Goal: Task Accomplishment & Management: Complete application form

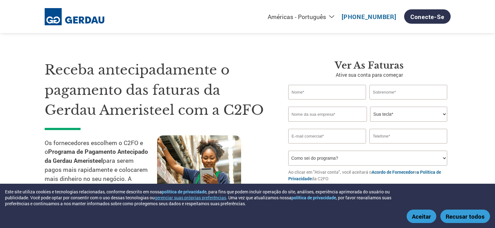
select select "pt"
click at [205, 70] on font "Receba antecipadamente o pagamento das faturas da Gerdau Ameristeel com a C2FO" at bounding box center [154, 90] width 219 height 57
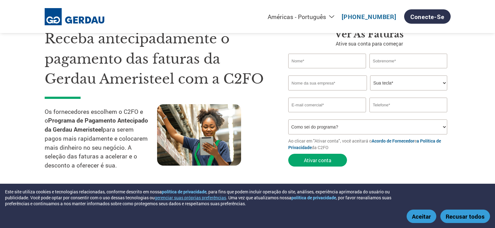
click at [318, 62] on input "text" at bounding box center [327, 61] width 78 height 15
type input "Rafaela"
type input "Cotes"
type input "TECH-IND TECNOLOGIA INDUSTRIAL"
type input "comercial@tech.ind.br"
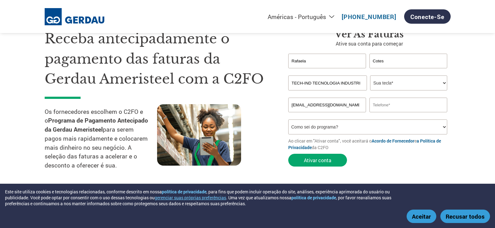
type input "15998715374"
click at [386, 85] on select "Sua tecla* Diretor Financeiro Auditor Financeiro Gerente de Crédito Diretor Fin…" at bounding box center [408, 83] width 77 height 15
select select "OTHER"
click at [370, 76] on select "Sua tecla* Diretor Financeiro Auditor Financeiro Gerente de Crédito Diretor Fin…" at bounding box center [408, 83] width 77 height 15
click at [365, 121] on select "Como sei do programa? Recebi uma carta E-mail Mídias sociais Pesquisa on-line F…" at bounding box center [367, 127] width 159 height 15
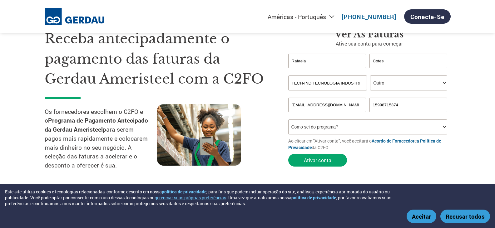
select select "Online Search"
click at [288, 120] on select "Como sei do programa? Recebi uma carta E-mail Mídias sociais Pesquisa on-line F…" at bounding box center [367, 127] width 159 height 15
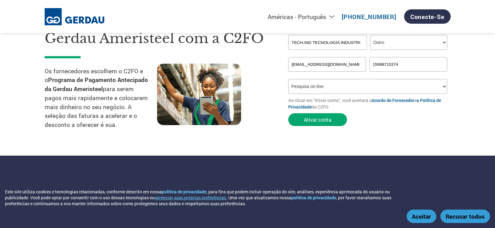
scroll to position [0, 0]
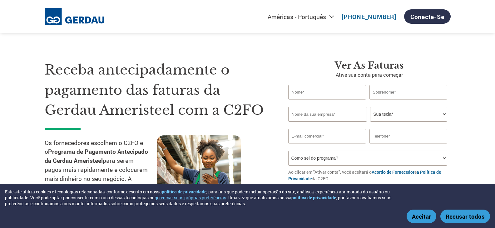
select select "pt"
